Goal: Task Accomplishment & Management: Manage account settings

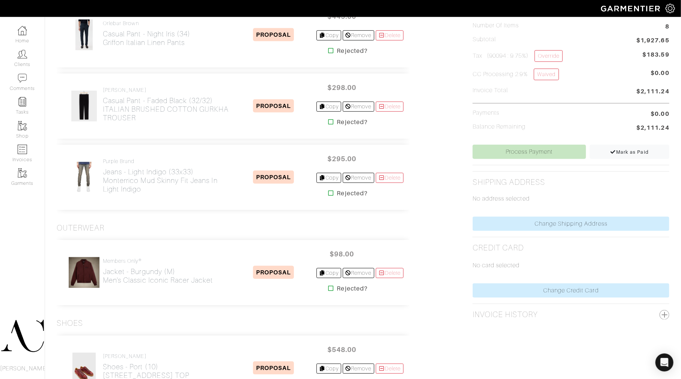
scroll to position [208, 0]
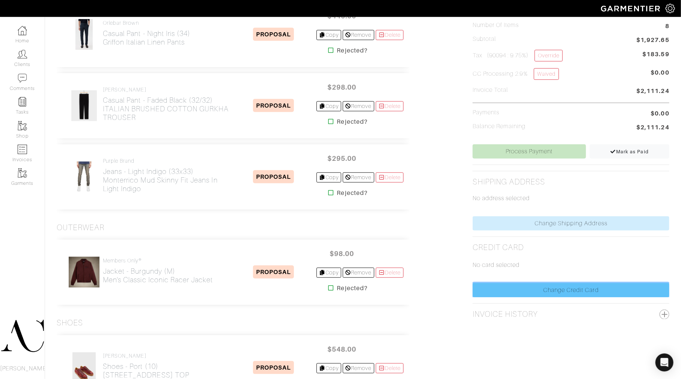
click at [531, 287] on link "Change Credit Card" at bounding box center [570, 290] width 197 height 14
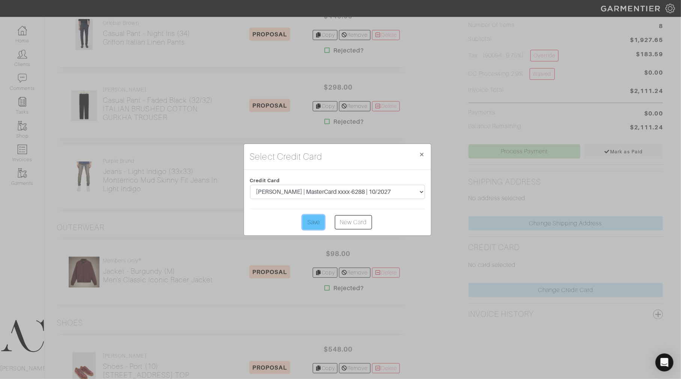
click at [316, 221] on input "Save" at bounding box center [313, 222] width 22 height 14
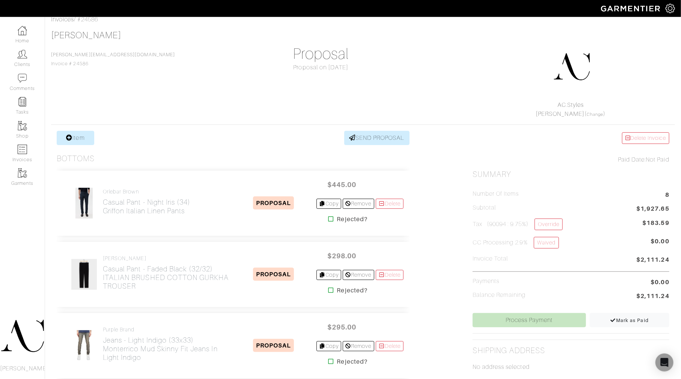
scroll to position [42, 0]
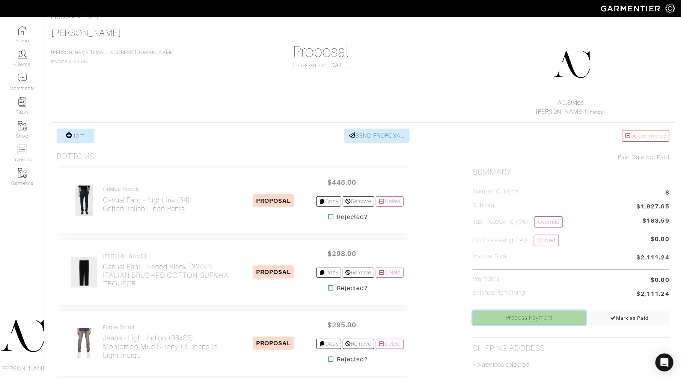
click at [552, 323] on link "Process Payment" at bounding box center [528, 318] width 113 height 14
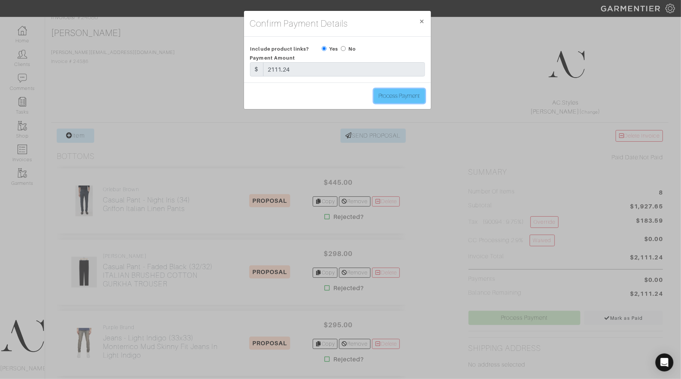
click at [401, 94] on input "Process Payment" at bounding box center [399, 96] width 51 height 14
type input "Process Payment"
